Goal: Check status: Check status

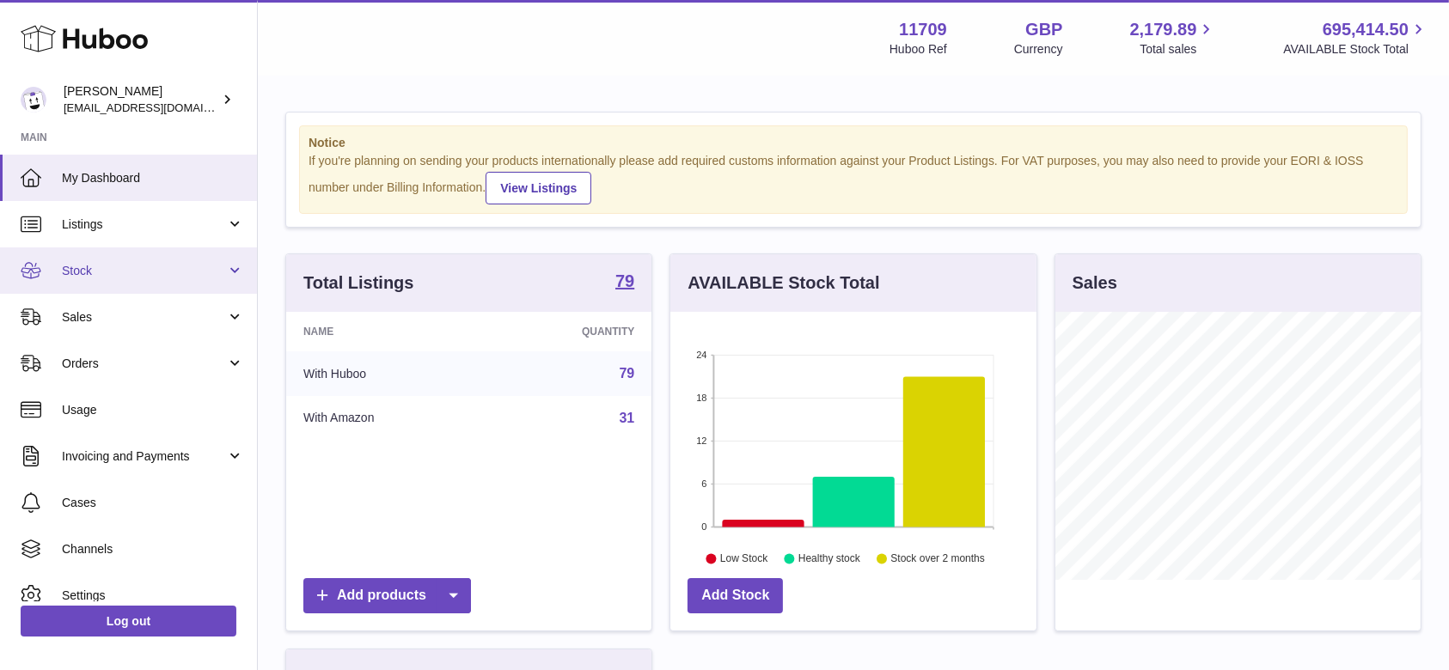
scroll to position [268, 365]
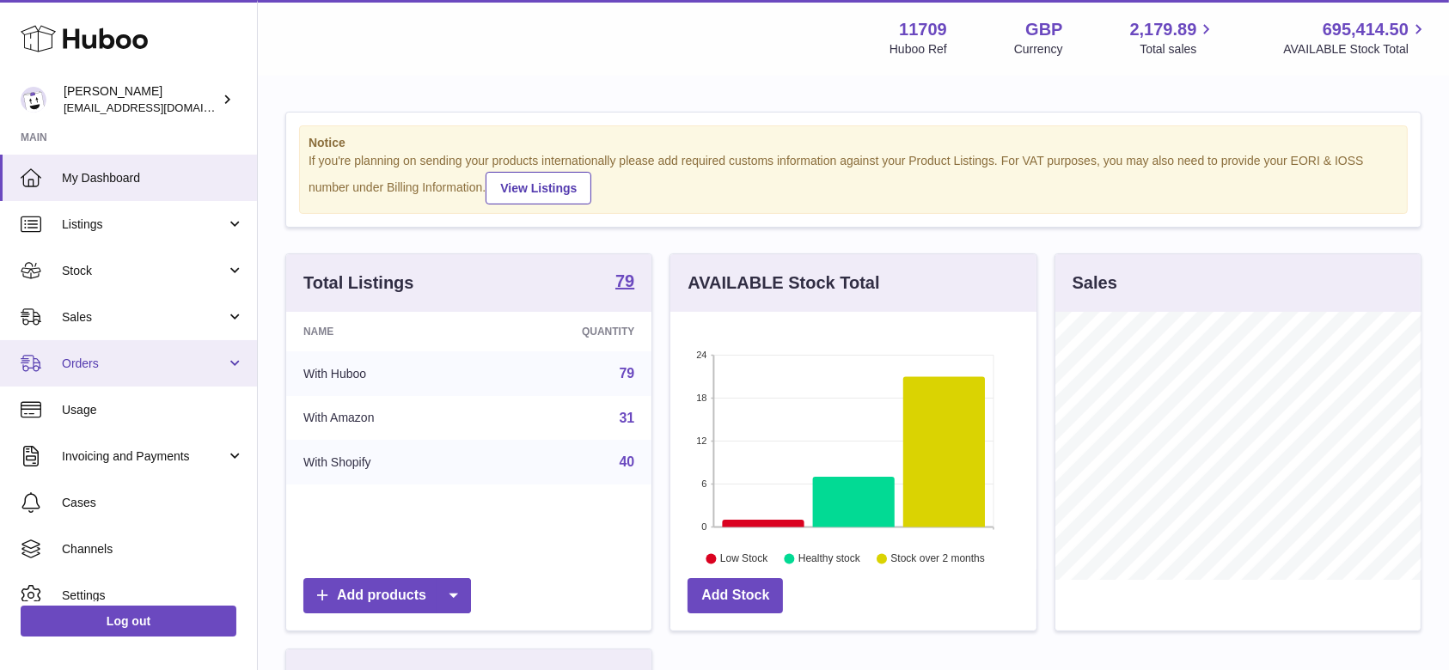
click at [119, 383] on link "Orders" at bounding box center [128, 363] width 257 height 46
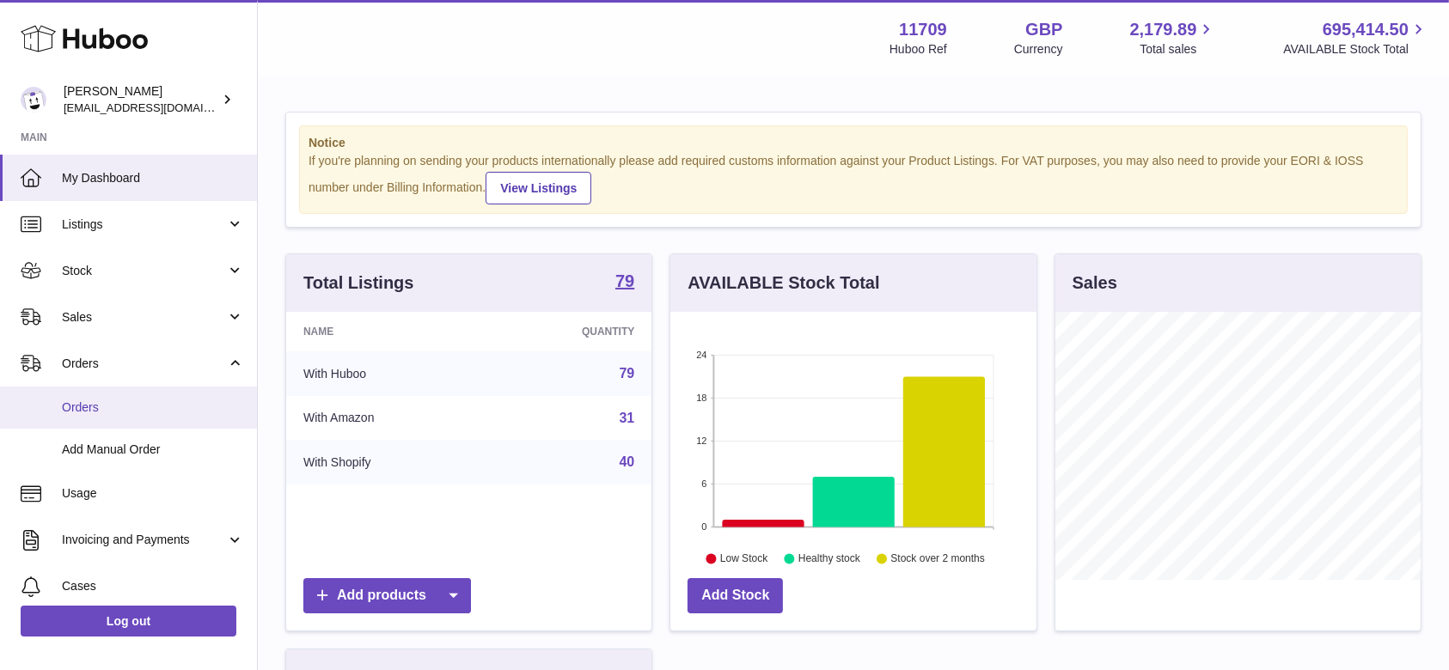
click at [110, 413] on span "Orders" at bounding box center [153, 408] width 182 height 16
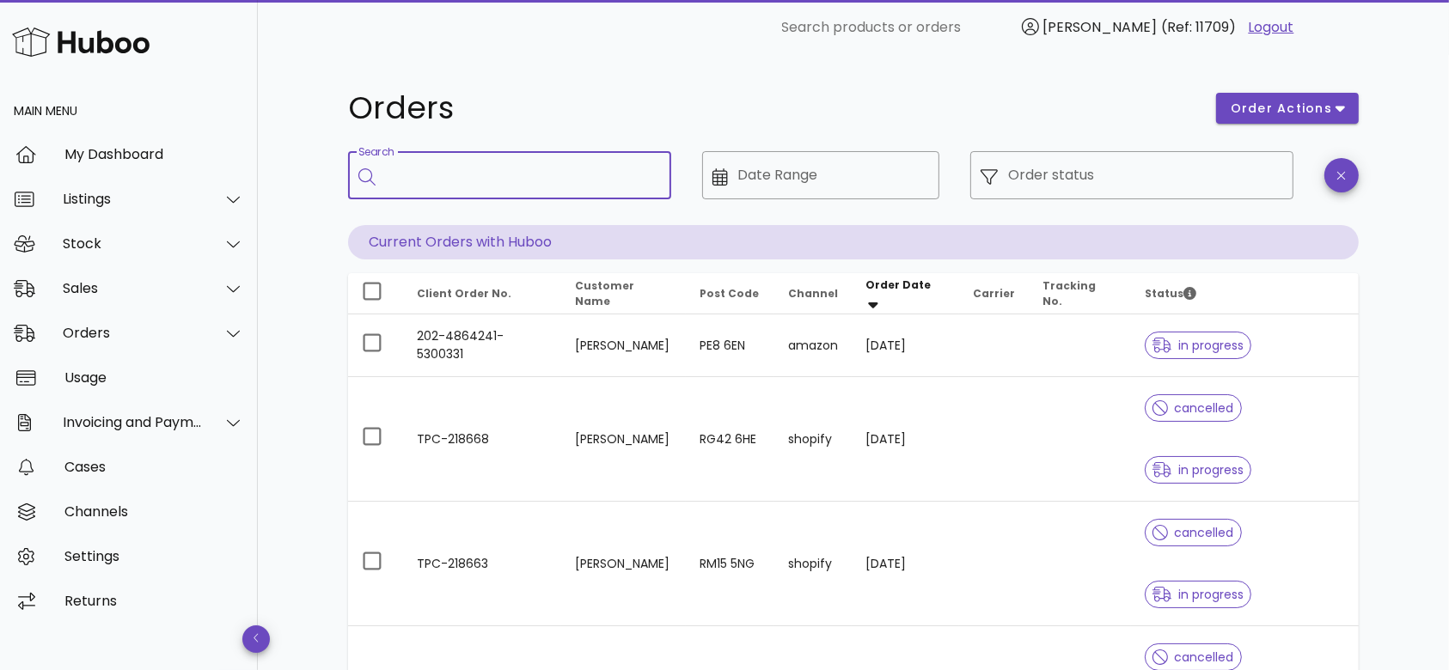
click at [621, 164] on input "Search" at bounding box center [522, 176] width 272 height 28
paste input "**********"
type input "**********"
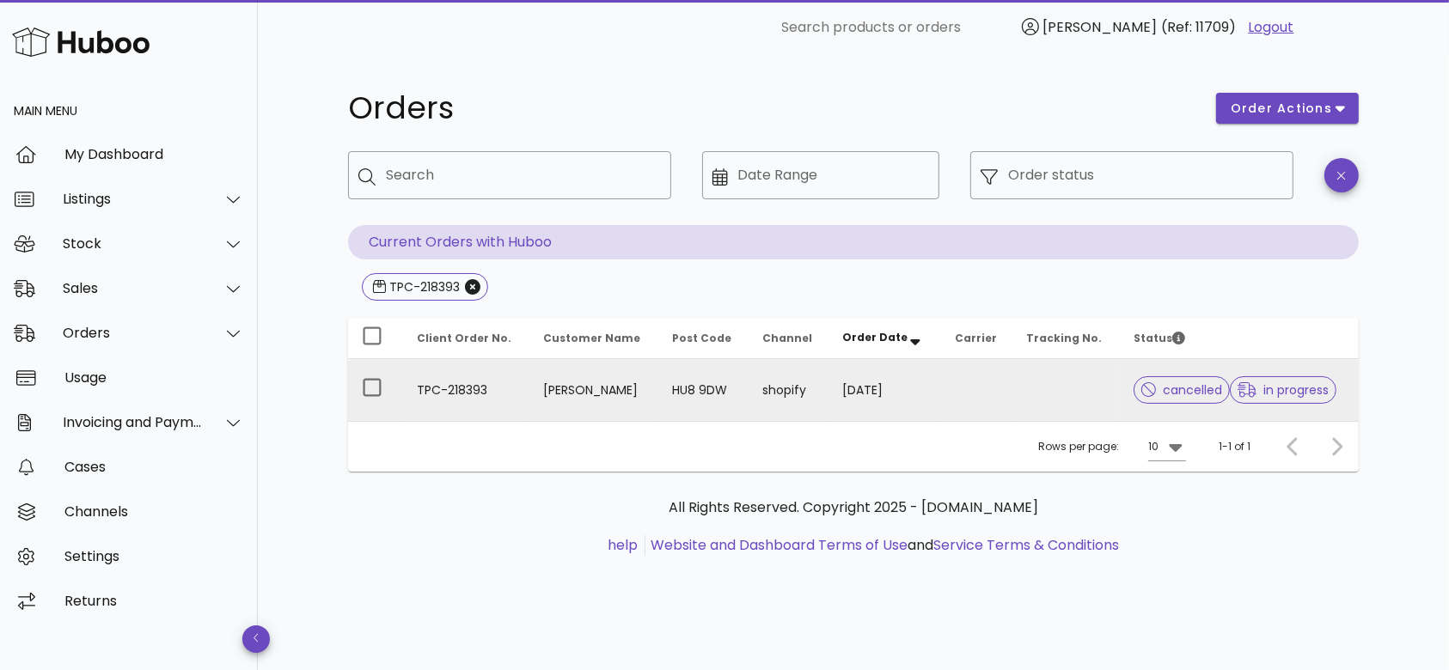
click at [454, 388] on td "TPC-218393" at bounding box center [466, 390] width 126 height 62
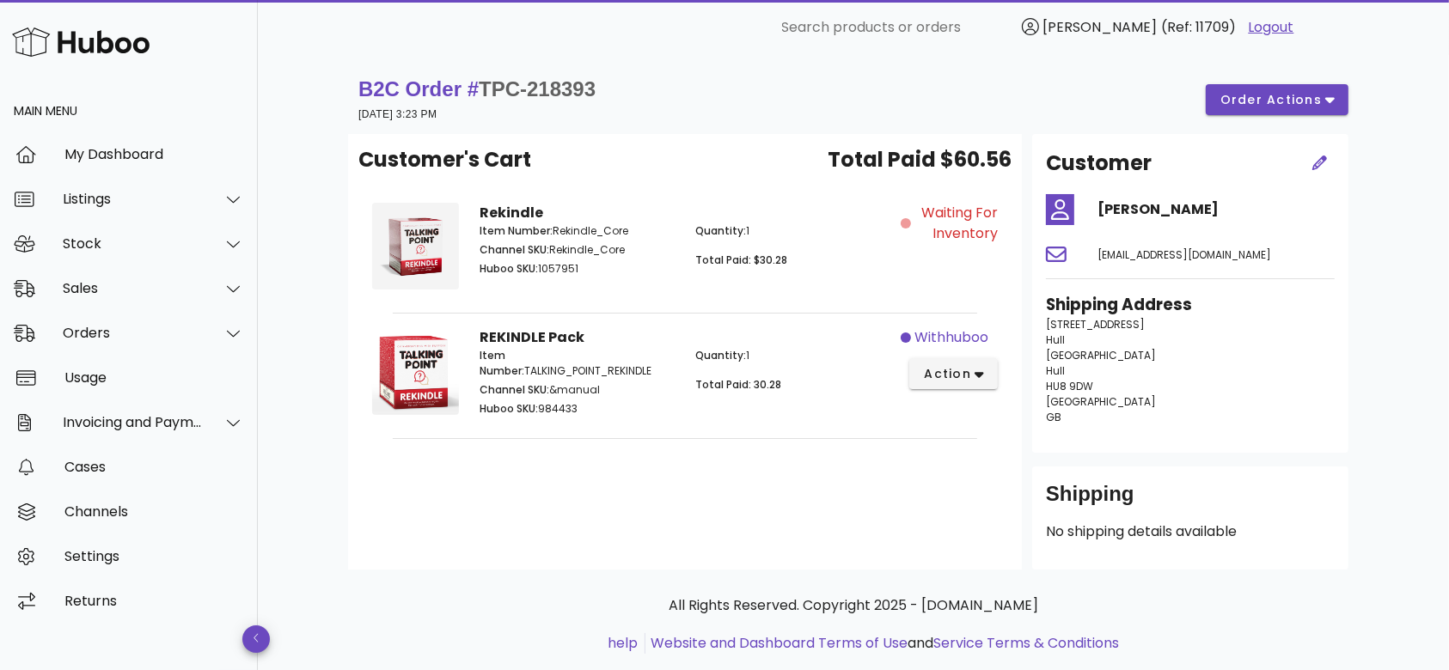
click at [681, 249] on div "Item Number: Rekindle_Core Channel SKU: Rekindle_Core Huboo SKU: 1057951" at bounding box center [577, 252] width 216 height 79
click at [978, 373] on icon "button" at bounding box center [979, 375] width 9 height 6
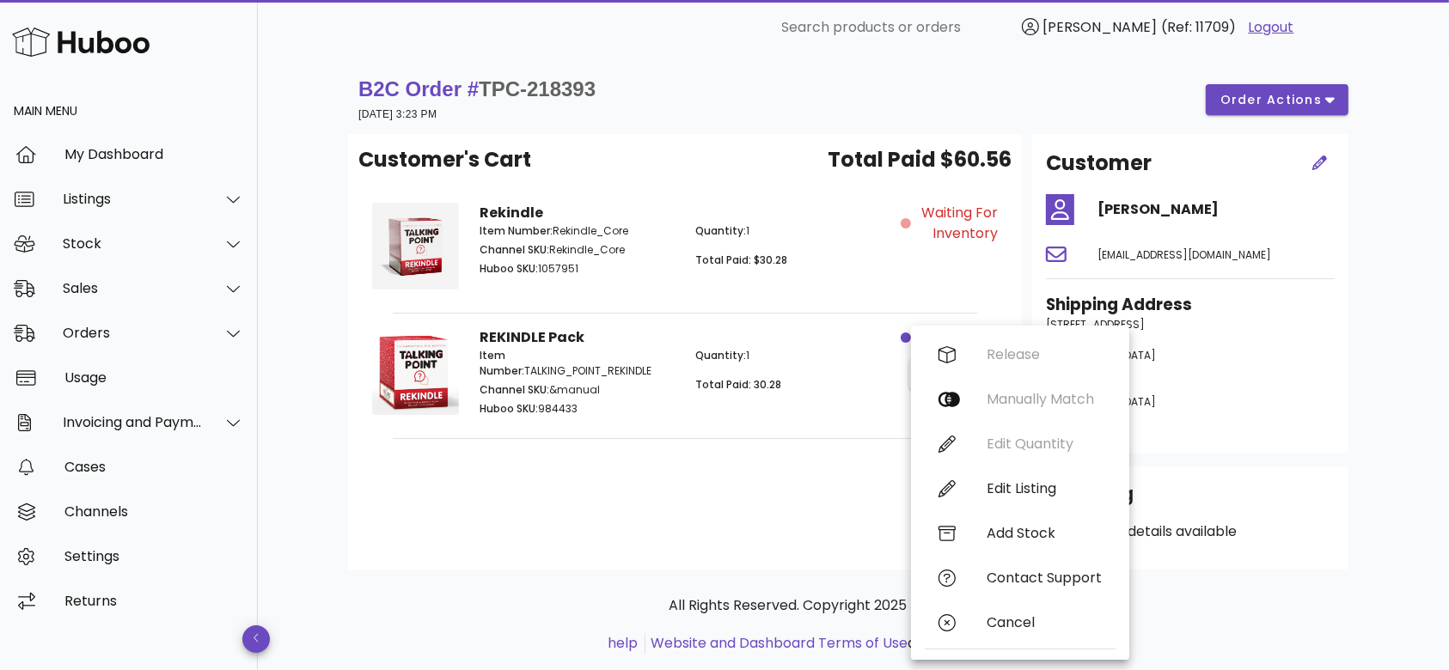
click at [734, 504] on div "Customer's Cart Total Paid $60.56 Rekindle Item Number: Rekindle_Core Channel S…" at bounding box center [685, 352] width 674 height 436
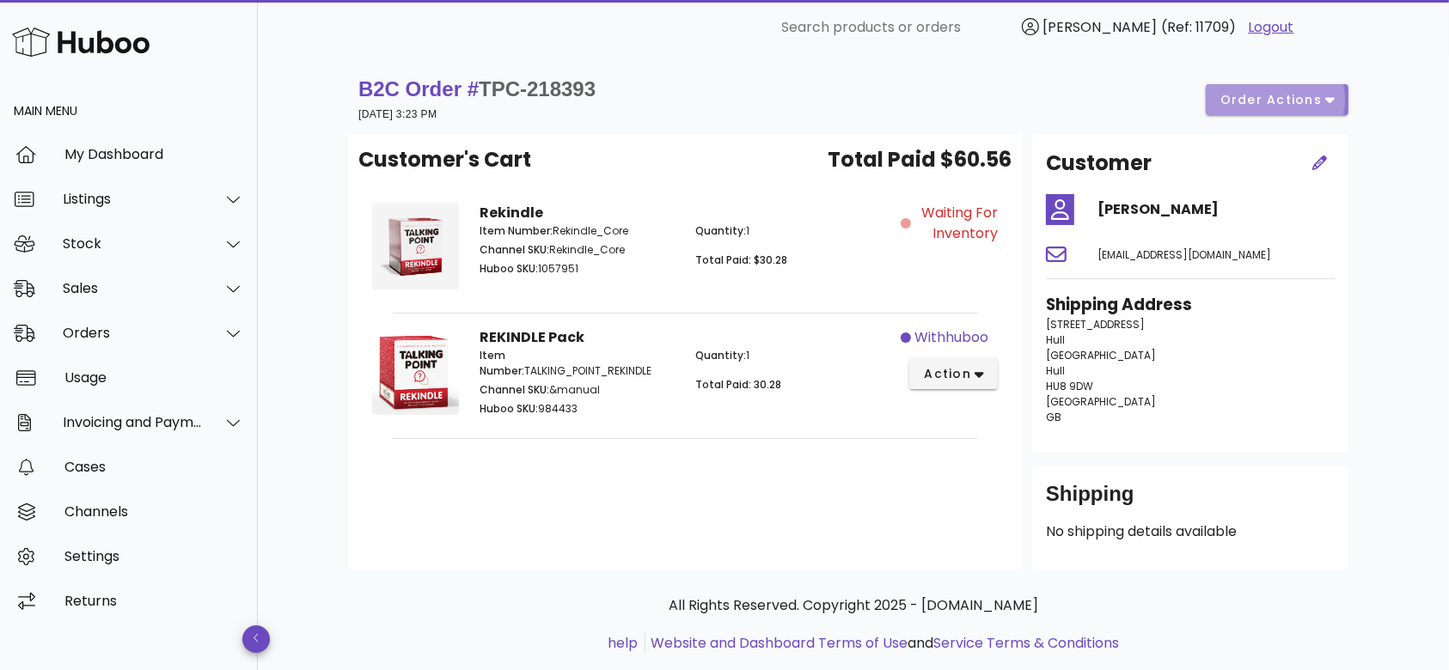
click at [1295, 105] on span "order actions" at bounding box center [1271, 100] width 103 height 18
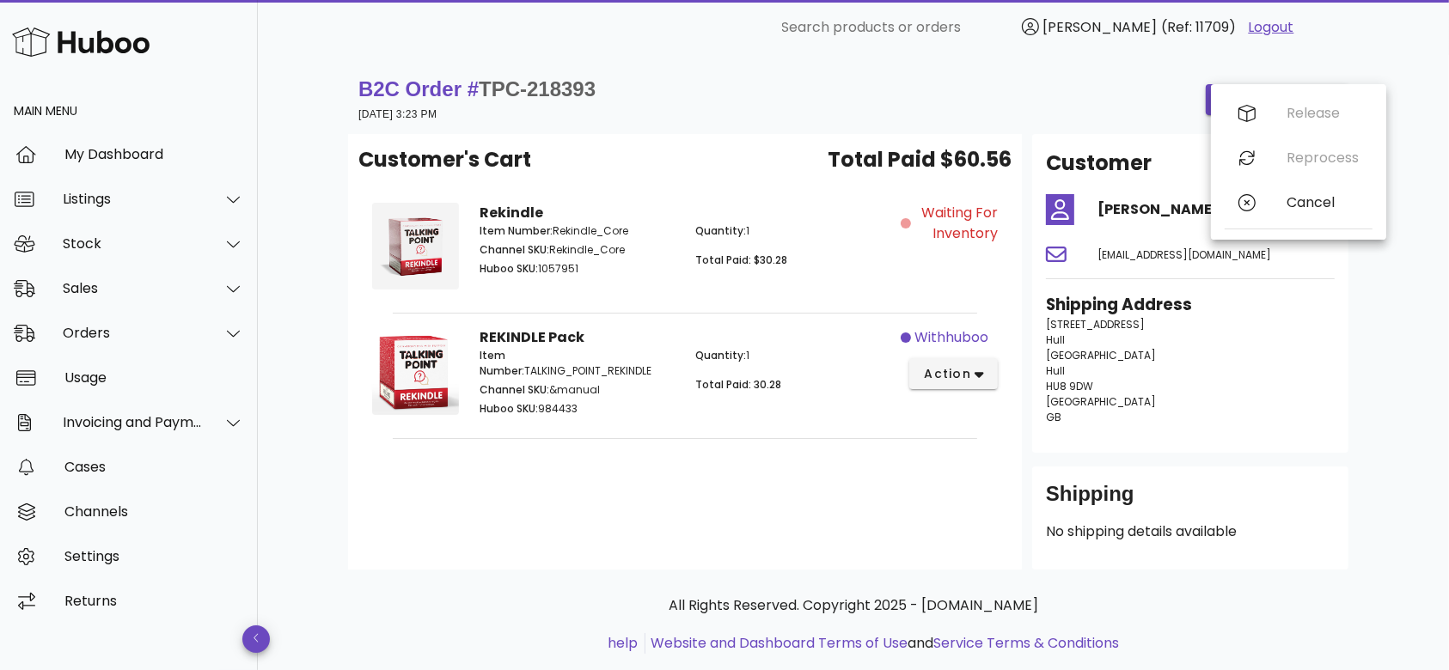
click at [1073, 118] on div "B2C Order # TPC-218393 [DATE] 3:23 PM order actions" at bounding box center [853, 100] width 990 height 48
